Goal: Information Seeking & Learning: Learn about a topic

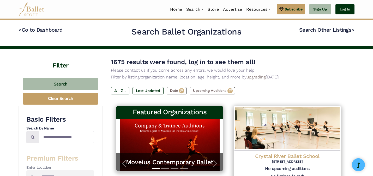
click at [352, 7] on link "Log In" at bounding box center [345, 9] width 19 height 10
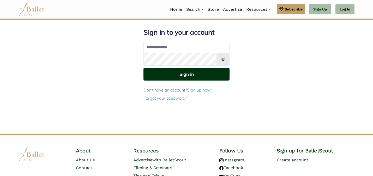
type input "**********"
click at [197, 75] on button "Sign in" at bounding box center [187, 74] width 86 height 13
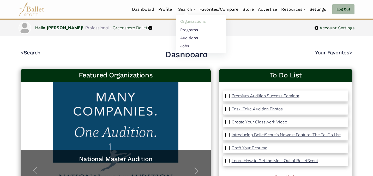
click at [184, 20] on link "Organizations" at bounding box center [201, 21] width 50 height 8
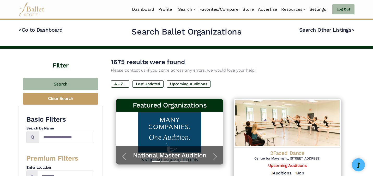
click at [189, 59] on div "1675 results were found Please contact us if you come across any errors, we wou…" at bounding box center [229, 65] width 236 height 17
click at [245, 84] on div "A - Z ↓ Last Updated Upcoming Auditions" at bounding box center [229, 84] width 236 height 9
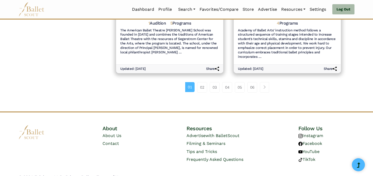
scroll to position [666, 0]
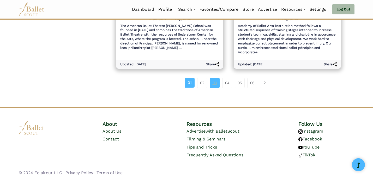
click at [217, 80] on link "03" at bounding box center [215, 83] width 10 height 10
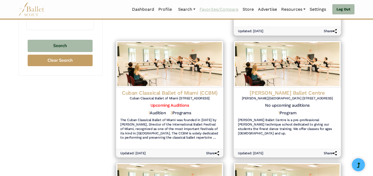
scroll to position [10, 0]
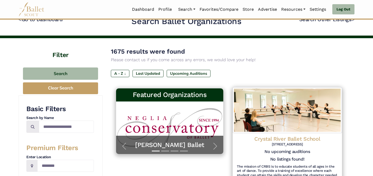
click at [317, 114] on img at bounding box center [287, 110] width 109 height 46
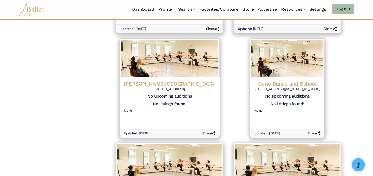
scroll to position [423, 0]
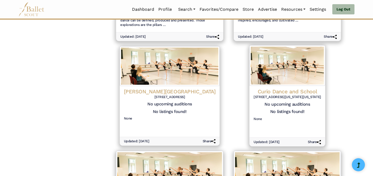
click at [281, 88] on h4 "Curio Dance and School" at bounding box center [288, 91] width 68 height 7
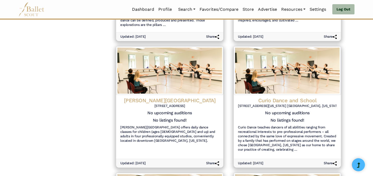
scroll to position [588, 0]
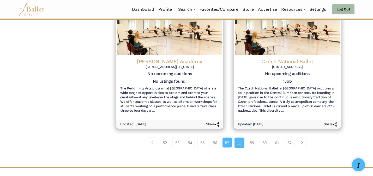
click at [238, 138] on link "58" at bounding box center [240, 142] width 10 height 10
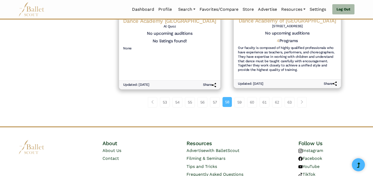
scroll to position [661, 0]
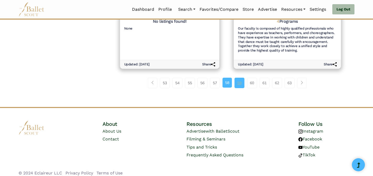
click at [239, 79] on link "59" at bounding box center [240, 83] width 10 height 10
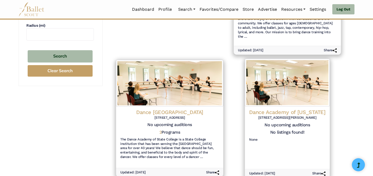
scroll to position [331, 0]
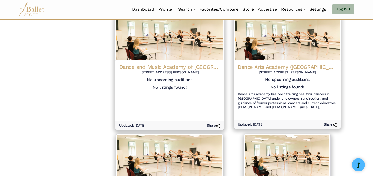
click at [196, 63] on h4 "Dance and Music Academy of [GEOGRAPHIC_DATA]" at bounding box center [169, 66] width 101 height 7
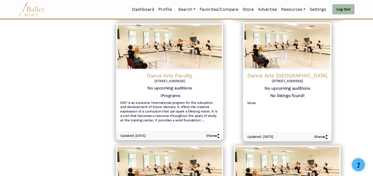
scroll to position [412, 0]
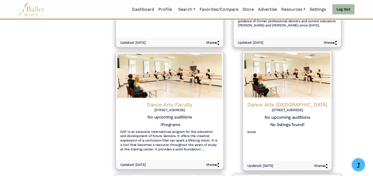
click at [285, 74] on img at bounding box center [287, 75] width 89 height 48
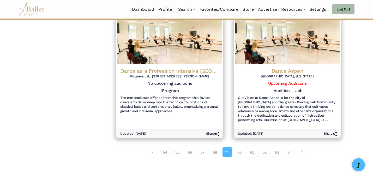
scroll to position [578, 0]
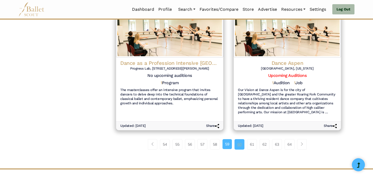
click at [239, 141] on link "60" at bounding box center [240, 144] width 10 height 10
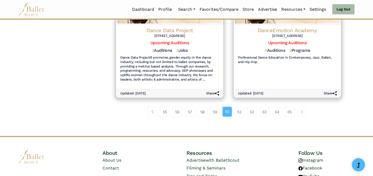
scroll to position [661, 0]
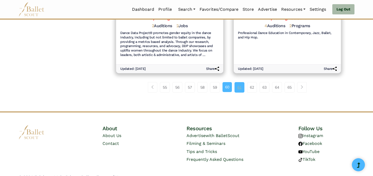
click at [237, 82] on link "61" at bounding box center [240, 87] width 10 height 10
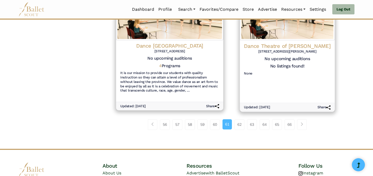
scroll to position [579, 0]
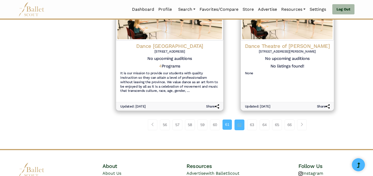
click at [236, 122] on link "62" at bounding box center [240, 124] width 10 height 10
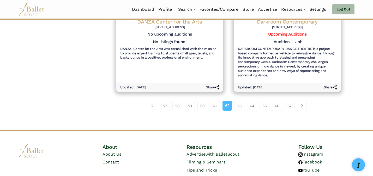
scroll to position [652, 0]
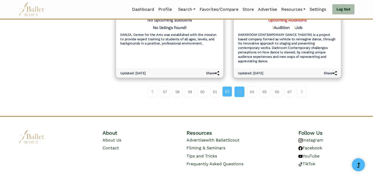
click at [242, 86] on link "63" at bounding box center [240, 91] width 10 height 10
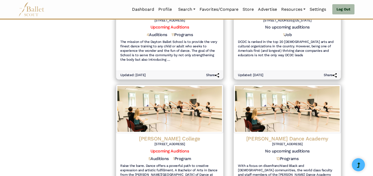
scroll to position [652, 0]
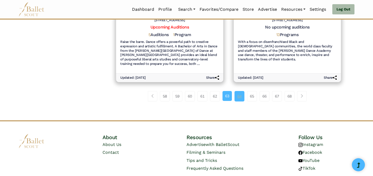
click at [240, 91] on link "64" at bounding box center [240, 96] width 10 height 10
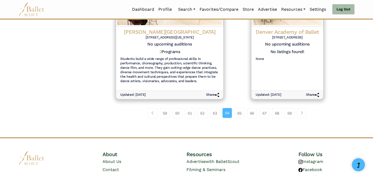
scroll to position [644, 0]
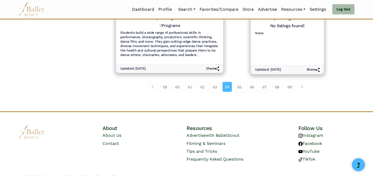
click at [296, 51] on div "Denver Academy of Ballet [STREET_ADDRESS] No upcoming auditions No listings fou…" at bounding box center [287, 32] width 73 height 65
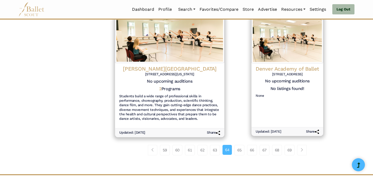
scroll to position [571, 0]
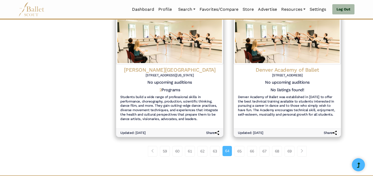
scroll to position [602, 0]
click at [239, 145] on link "65" at bounding box center [240, 150] width 10 height 10
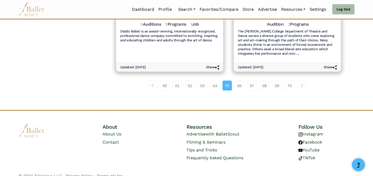
scroll to position [661, 0]
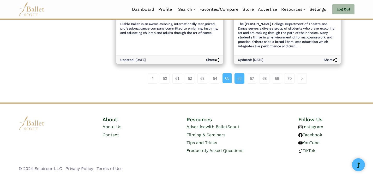
click at [240, 80] on link "66" at bounding box center [240, 78] width 10 height 10
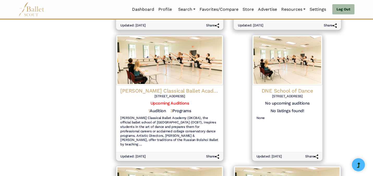
scroll to position [331, 0]
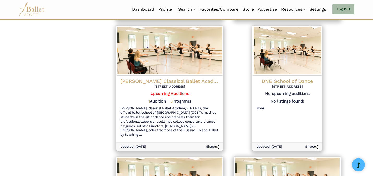
click at [78, 82] on div "Filter Search Clear Search Basic Filters Search by Name Premium Filters Enter L…" at bounding box center [61, 80] width 84 height 724
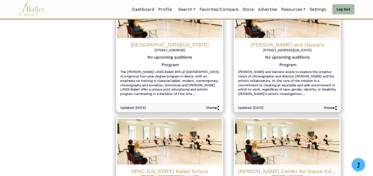
scroll to position [661, 0]
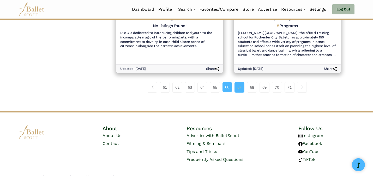
click at [241, 82] on link "67" at bounding box center [240, 87] width 10 height 10
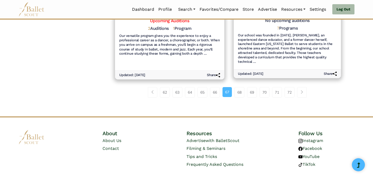
scroll to position [661, 0]
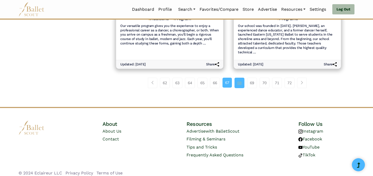
click at [241, 78] on link "68" at bounding box center [240, 83] width 10 height 10
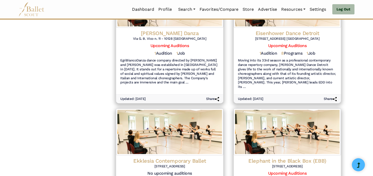
scroll to position [648, 0]
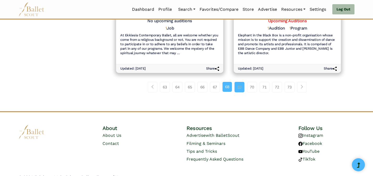
click at [240, 82] on link "69" at bounding box center [240, 87] width 10 height 10
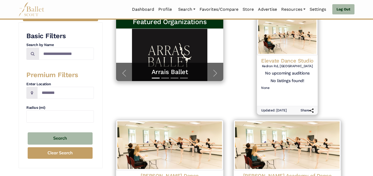
scroll to position [84, 0]
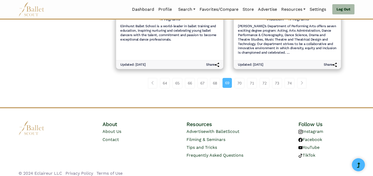
scroll to position [648, 0]
click at [239, 77] on link "70" at bounding box center [240, 82] width 10 height 10
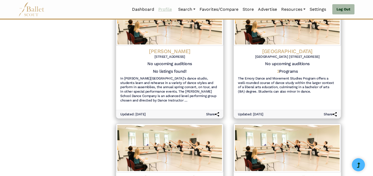
scroll to position [619, 0]
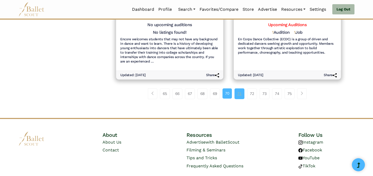
click at [237, 96] on link "71" at bounding box center [240, 93] width 10 height 10
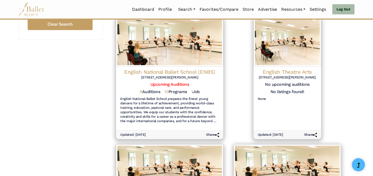
scroll to position [217, 0]
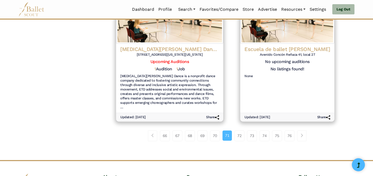
scroll to position [632, 0]
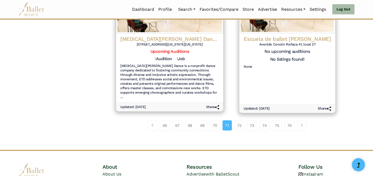
click at [272, 59] on h5 "No listings found!" at bounding box center [287, 58] width 34 height 5
click at [275, 37] on h4 "Escuela de ballet [PERSON_NAME]" at bounding box center [287, 38] width 87 height 7
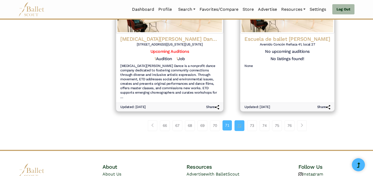
click at [237, 121] on link "72" at bounding box center [240, 125] width 10 height 10
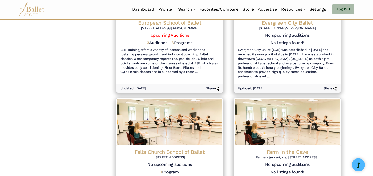
scroll to position [652, 0]
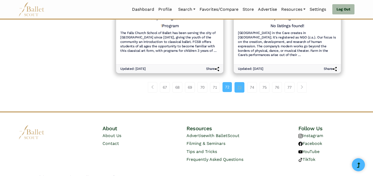
click at [239, 82] on link "73" at bounding box center [240, 87] width 10 height 10
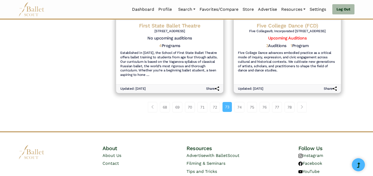
scroll to position [661, 0]
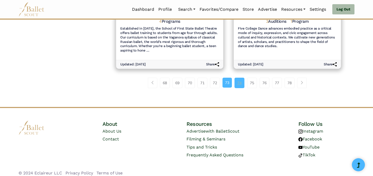
click at [239, 83] on link "74" at bounding box center [240, 83] width 10 height 10
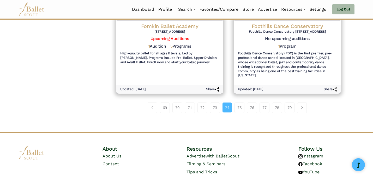
scroll to position [648, 0]
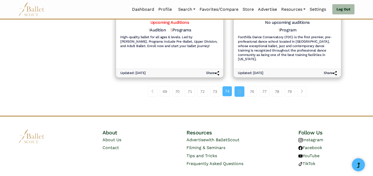
click at [239, 86] on link "75" at bounding box center [240, 91] width 10 height 10
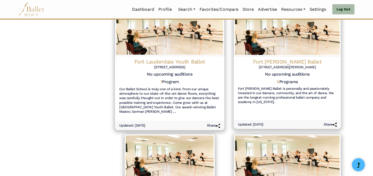
scroll to position [496, 0]
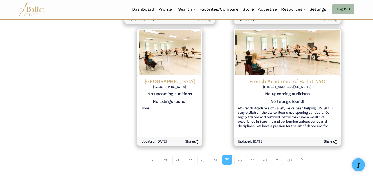
scroll to position [588, 0]
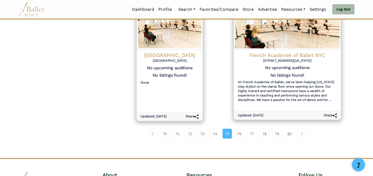
click at [162, 54] on h4 "[GEOGRAPHIC_DATA]" at bounding box center [170, 54] width 58 height 7
click at [239, 135] on link "76" at bounding box center [240, 133] width 10 height 10
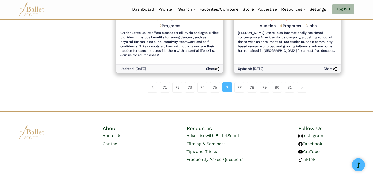
scroll to position [648, 0]
click at [241, 82] on link "77" at bounding box center [240, 87] width 10 height 10
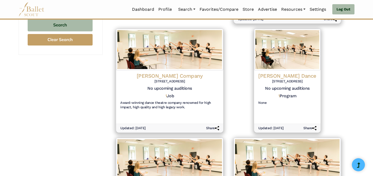
scroll to position [197, 0]
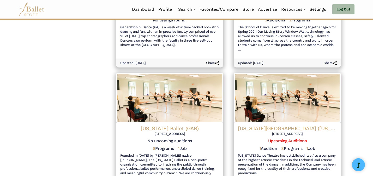
scroll to position [652, 0]
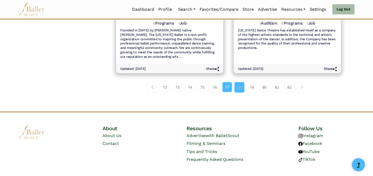
click at [238, 82] on link "78" at bounding box center [240, 87] width 10 height 10
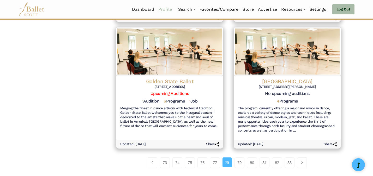
scroll to position [569, 0]
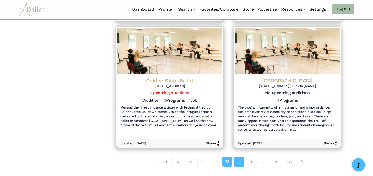
click at [240, 163] on link "79" at bounding box center [240, 161] width 10 height 10
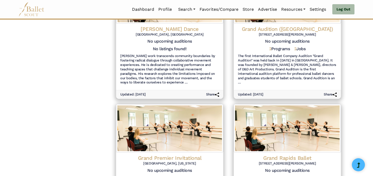
scroll to position [652, 0]
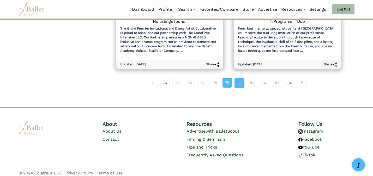
click at [238, 78] on link "80" at bounding box center [240, 83] width 10 height 10
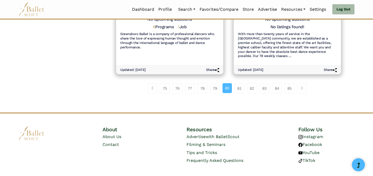
scroll to position [651, 0]
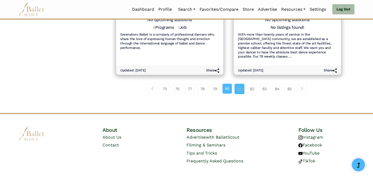
click at [240, 88] on link "81" at bounding box center [240, 89] width 10 height 10
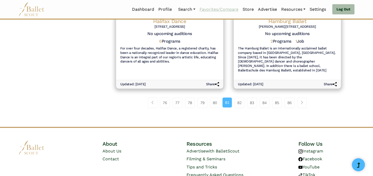
scroll to position [657, 0]
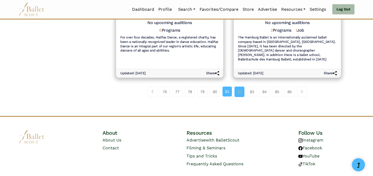
click at [240, 86] on link "82" at bounding box center [240, 91] width 10 height 10
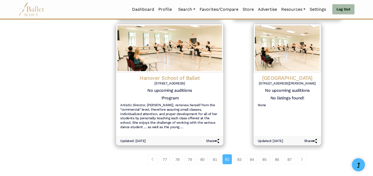
scroll to position [588, 0]
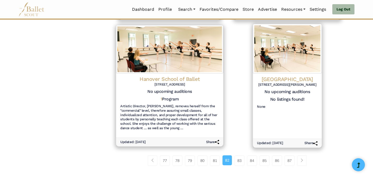
click at [271, 73] on div "Han Performing Arts Academy 6148 Bollinger Rd, San Jose, CA 95129 No upcoming a…" at bounding box center [287, 92] width 69 height 39
click at [238, 155] on link "83" at bounding box center [240, 160] width 10 height 10
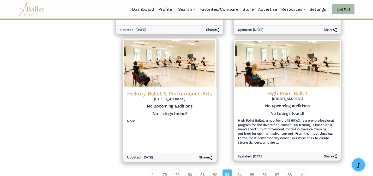
scroll to position [588, 0]
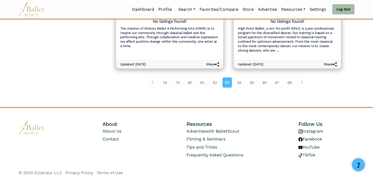
scroll to position [660, 0]
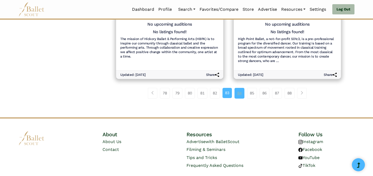
click at [238, 88] on link "84" at bounding box center [240, 93] width 10 height 10
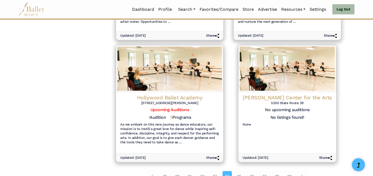
scroll to position [611, 0]
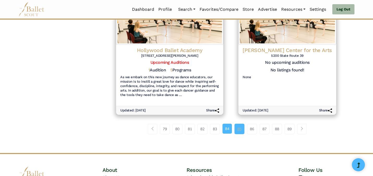
click at [238, 124] on link "85" at bounding box center [240, 129] width 10 height 10
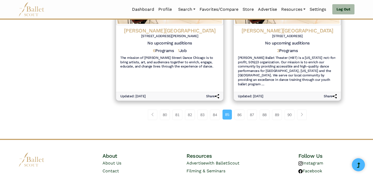
scroll to position [657, 0]
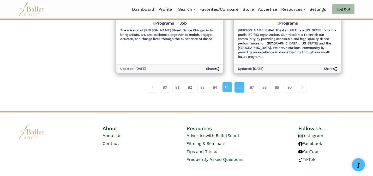
click at [238, 82] on link "86" at bounding box center [240, 87] width 10 height 10
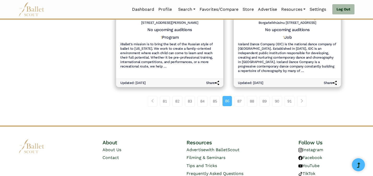
scroll to position [657, 0]
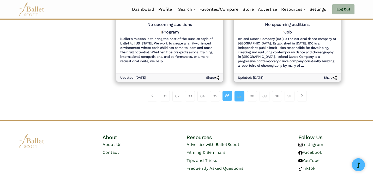
click at [242, 91] on link "87" at bounding box center [240, 96] width 10 height 10
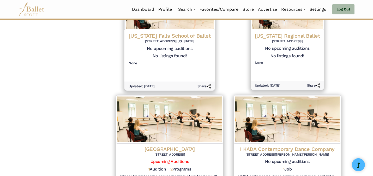
scroll to position [238, 0]
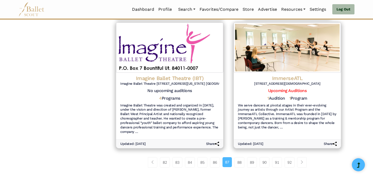
scroll to position [608, 0]
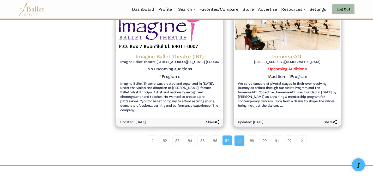
click at [239, 137] on link "88" at bounding box center [240, 140] width 10 height 10
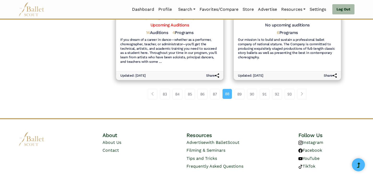
scroll to position [661, 0]
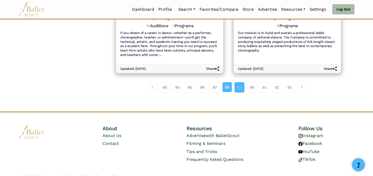
click at [240, 82] on link "89" at bounding box center [240, 87] width 10 height 10
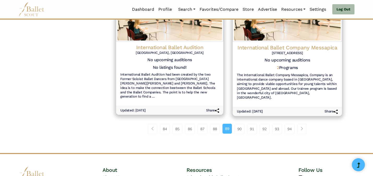
scroll to position [610, 0]
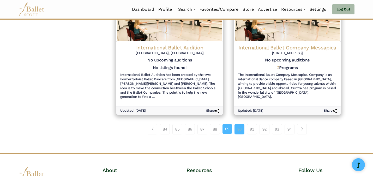
click at [239, 124] on link "90" at bounding box center [240, 129] width 10 height 10
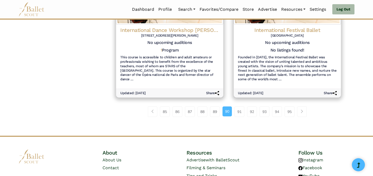
scroll to position [661, 0]
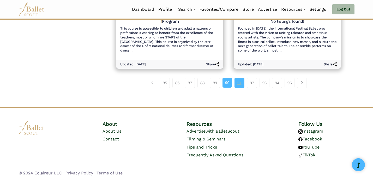
click at [236, 79] on link "91" at bounding box center [240, 83] width 10 height 10
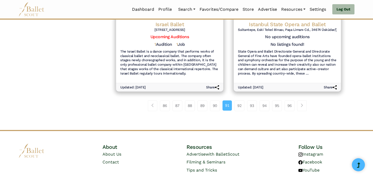
scroll to position [626, 0]
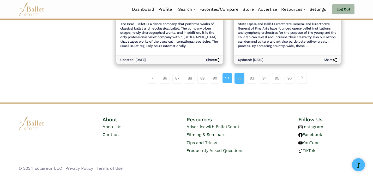
click at [238, 80] on link "92" at bounding box center [240, 78] width 10 height 10
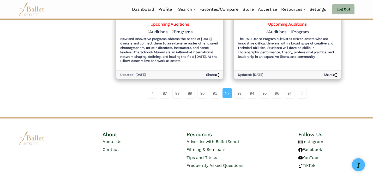
scroll to position [657, 0]
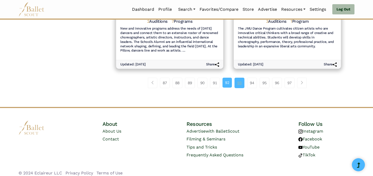
click at [239, 80] on link "93" at bounding box center [240, 83] width 10 height 10
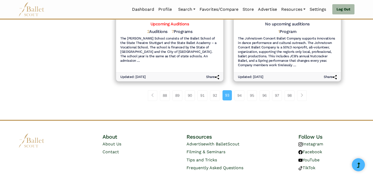
scroll to position [666, 0]
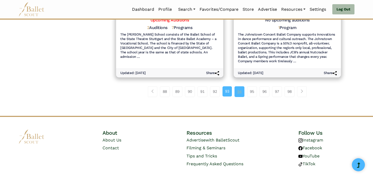
click at [238, 86] on link "94" at bounding box center [240, 91] width 10 height 10
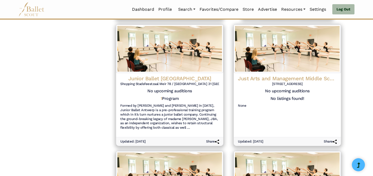
scroll to position [444, 0]
